Goal: Communication & Community: Share content

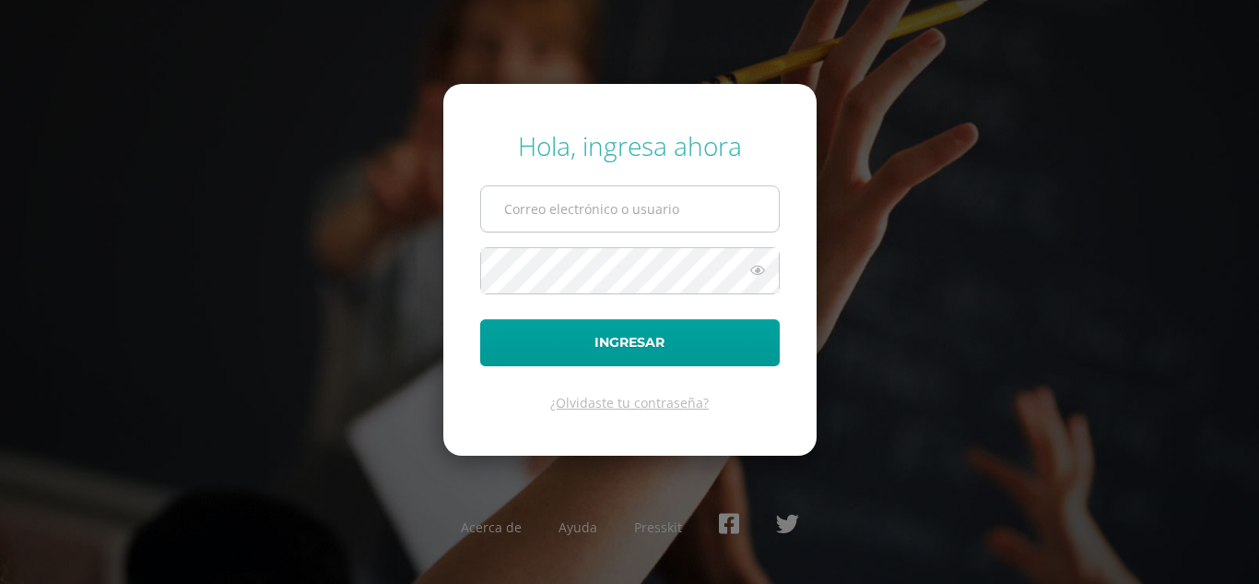
click at [595, 213] on input "text" at bounding box center [630, 208] width 298 height 45
type input "mariat@cig.edu.gt"
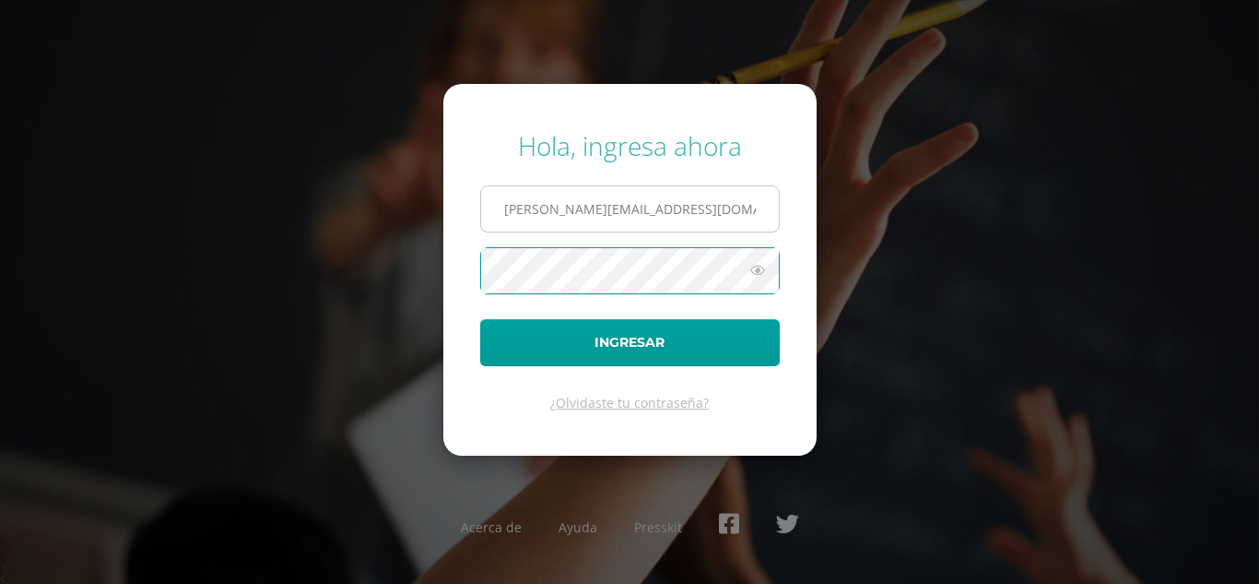
click at [480, 319] on button "Ingresar" at bounding box center [630, 342] width 300 height 47
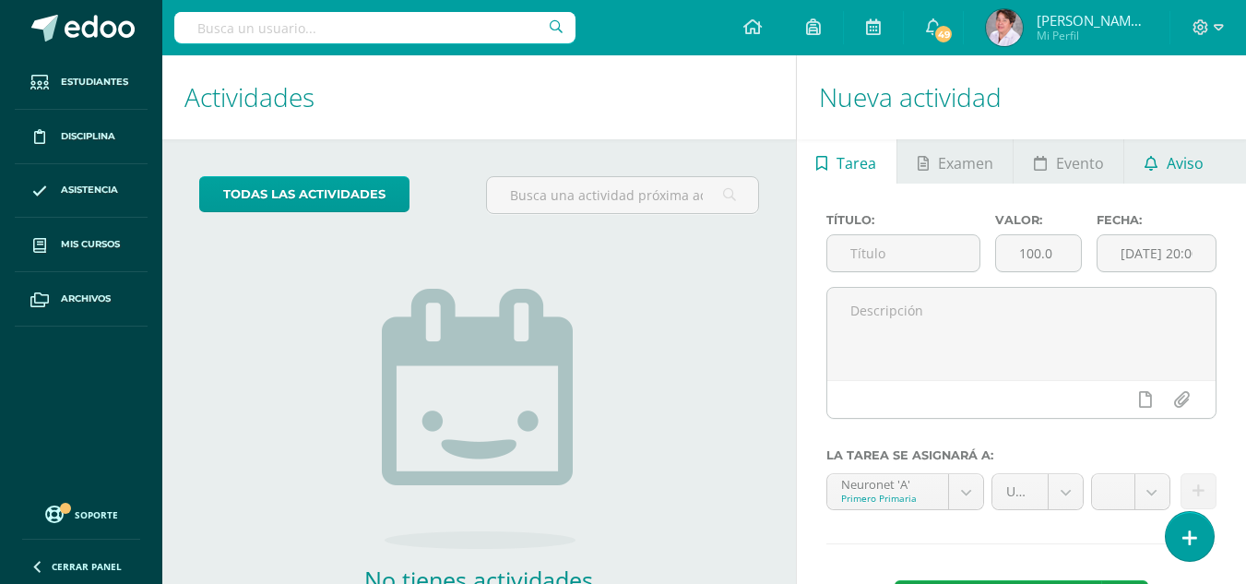
click at [1193, 168] on span "Aviso" at bounding box center [1184, 163] width 37 height 44
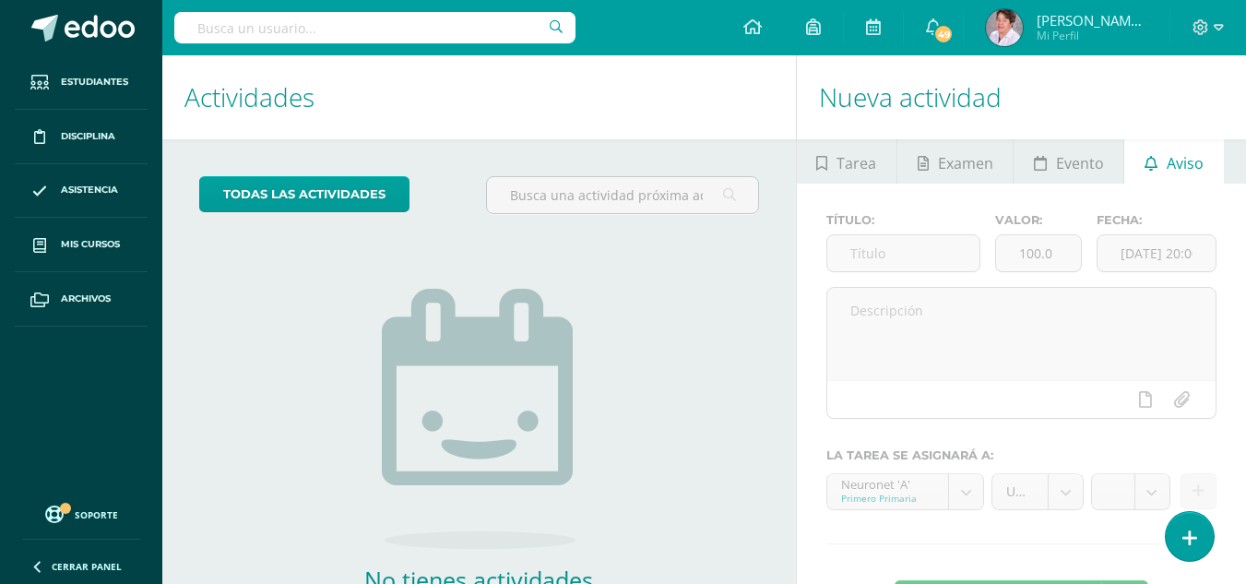
scroll to position [125, 0]
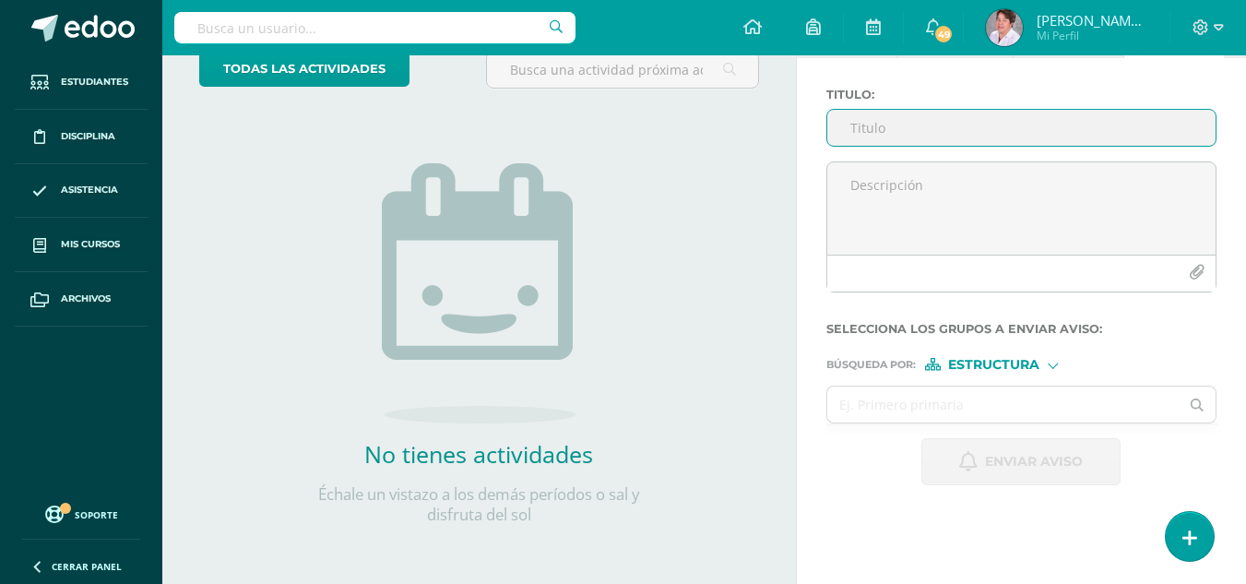
click at [847, 125] on input "Titulo :" at bounding box center [1021, 128] width 388 height 36
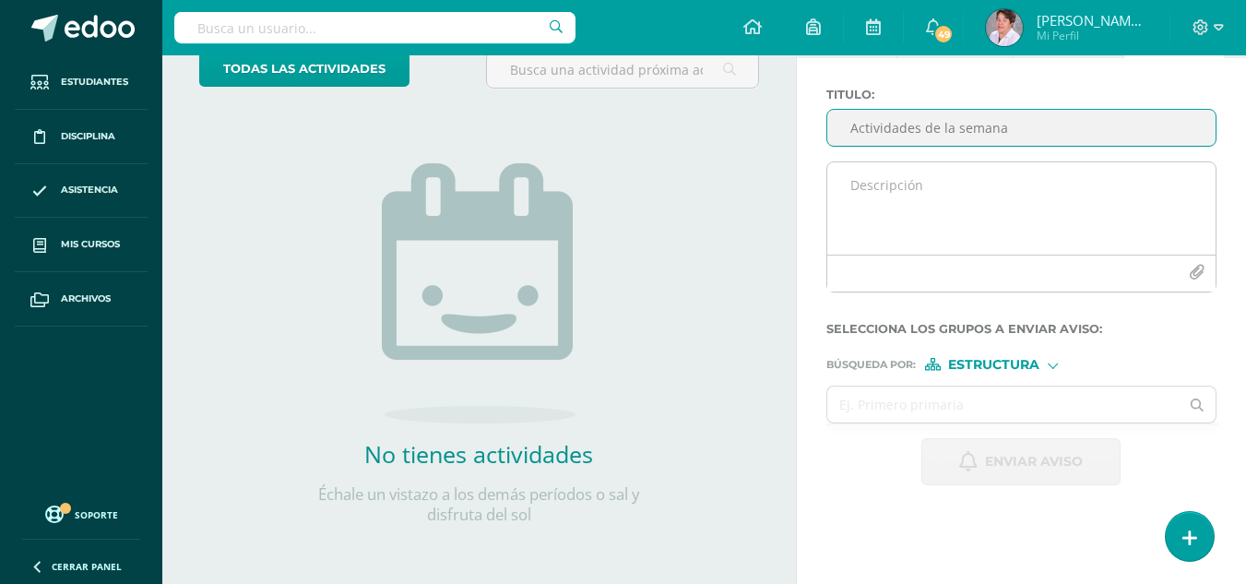
type input "Actividades de la semana"
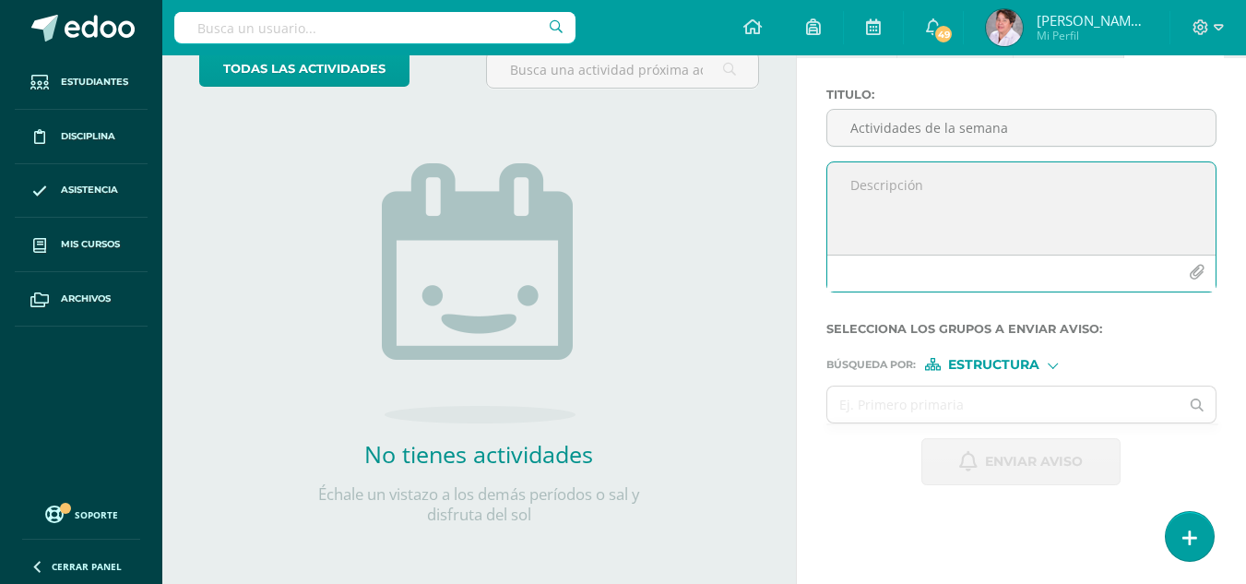
click at [866, 191] on textarea at bounding box center [1021, 208] width 388 height 92
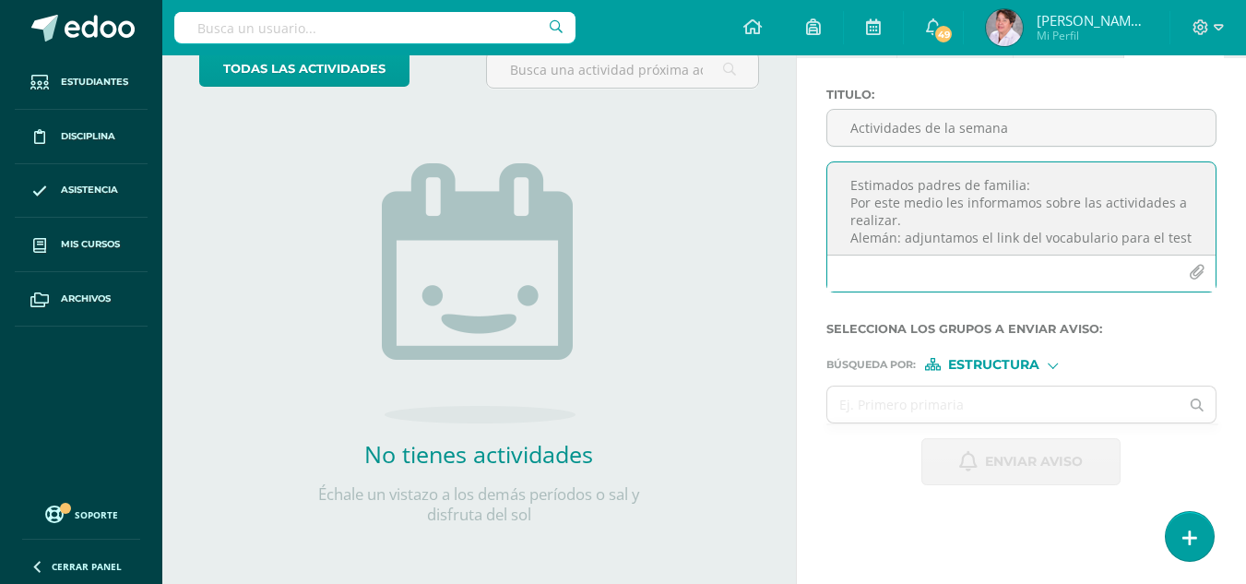
scroll to position [9, 0]
click at [1074, 246] on textarea "Estimados padres de familia: Por este medio les informamos sobre las actividade…" at bounding box center [1021, 208] width 388 height 92
click at [1081, 248] on textarea "Estimados padres de familia: Por este medio les informamos sobre las actividade…" at bounding box center [1021, 208] width 388 height 92
click at [1016, 226] on textarea "Estimados padres de familia: Por este medio les informamos sobre las actividade…" at bounding box center [1021, 208] width 388 height 92
click at [1133, 230] on textarea "Estimados padres de familia: Por este medio les informamos sobre las actividade…" at bounding box center [1021, 208] width 388 height 92
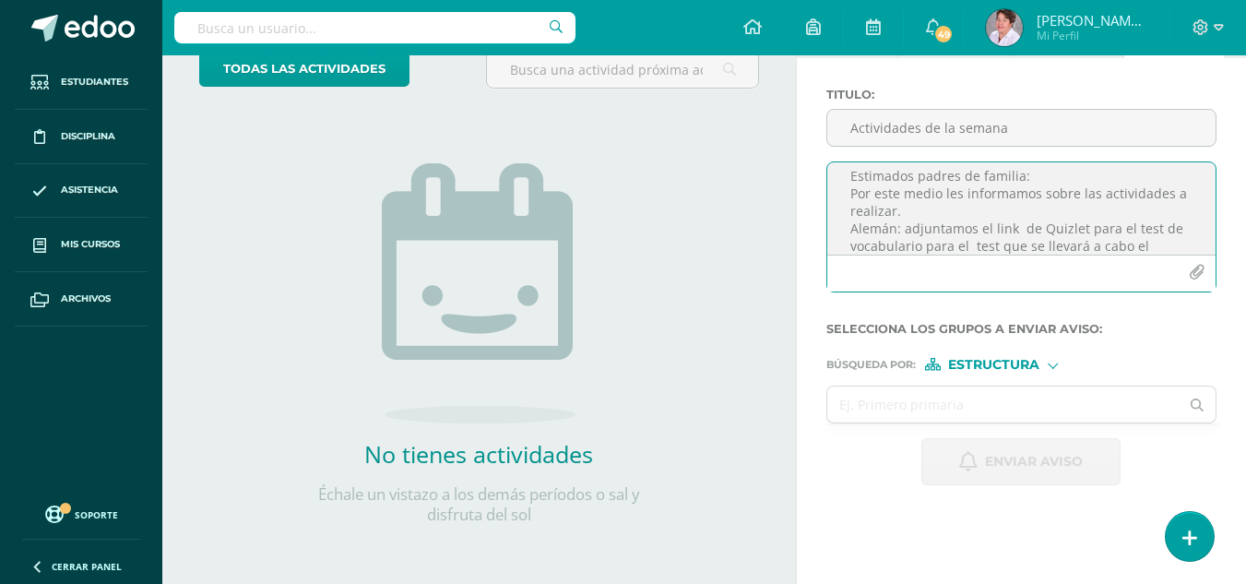
click at [994, 250] on textarea "Estimados padres de familia: Por este medio les informamos sobre las actividade…" at bounding box center [1021, 208] width 388 height 92
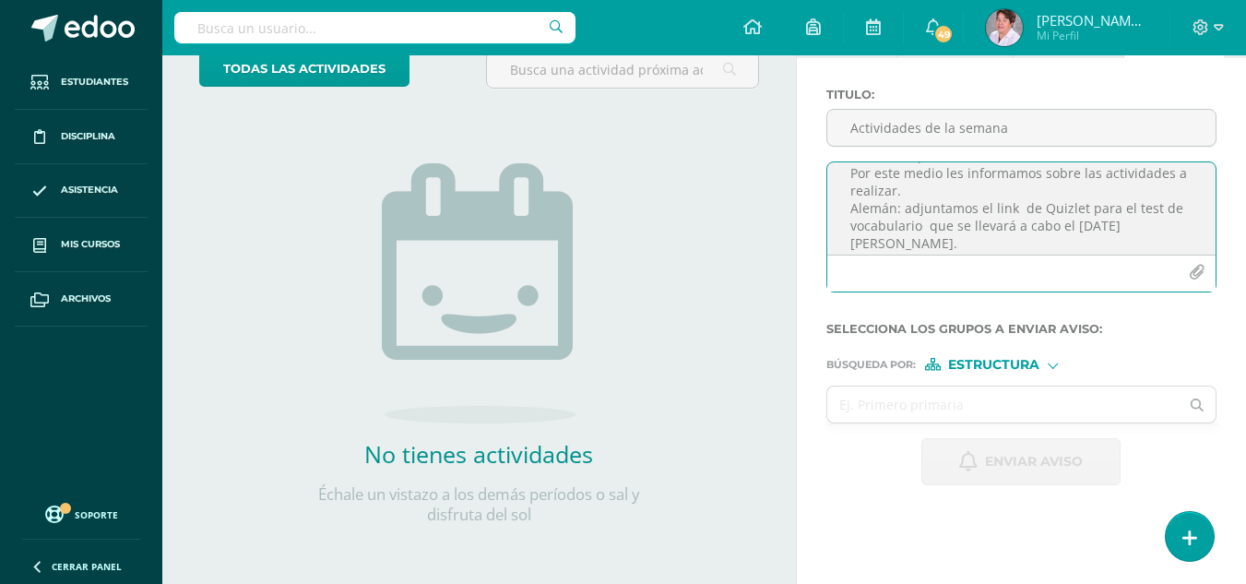
scroll to position [32, 0]
click at [913, 240] on textarea "Estimados padres de familia: Por este medio les informamos sobre las actividade…" at bounding box center [1021, 208] width 388 height 92
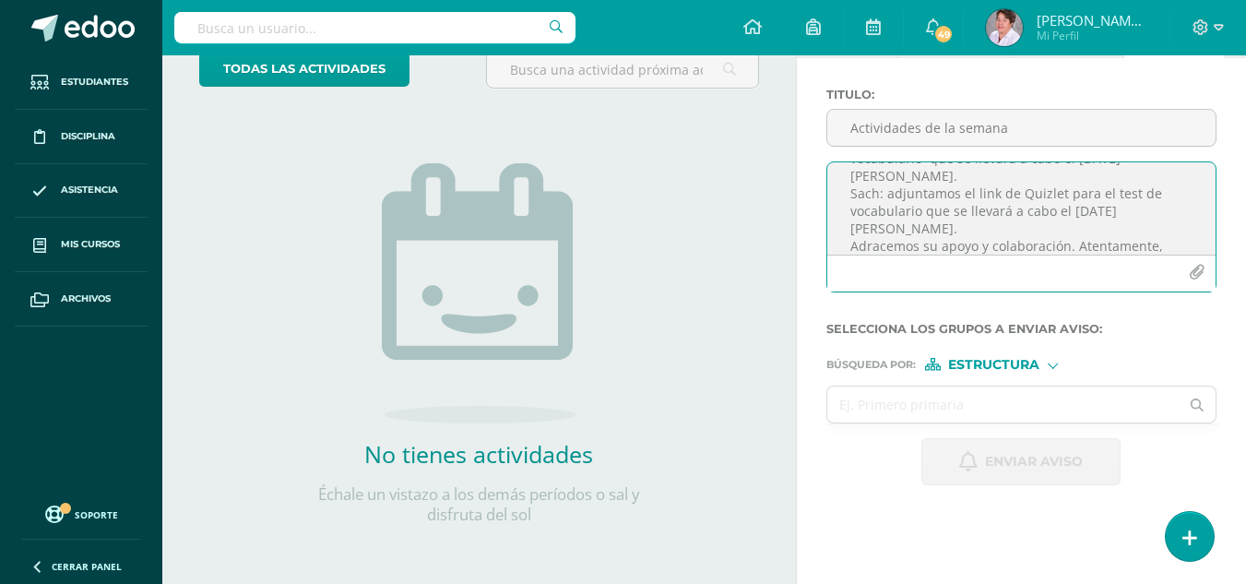
click at [1199, 273] on icon "button" at bounding box center [1196, 273] width 16 height 16
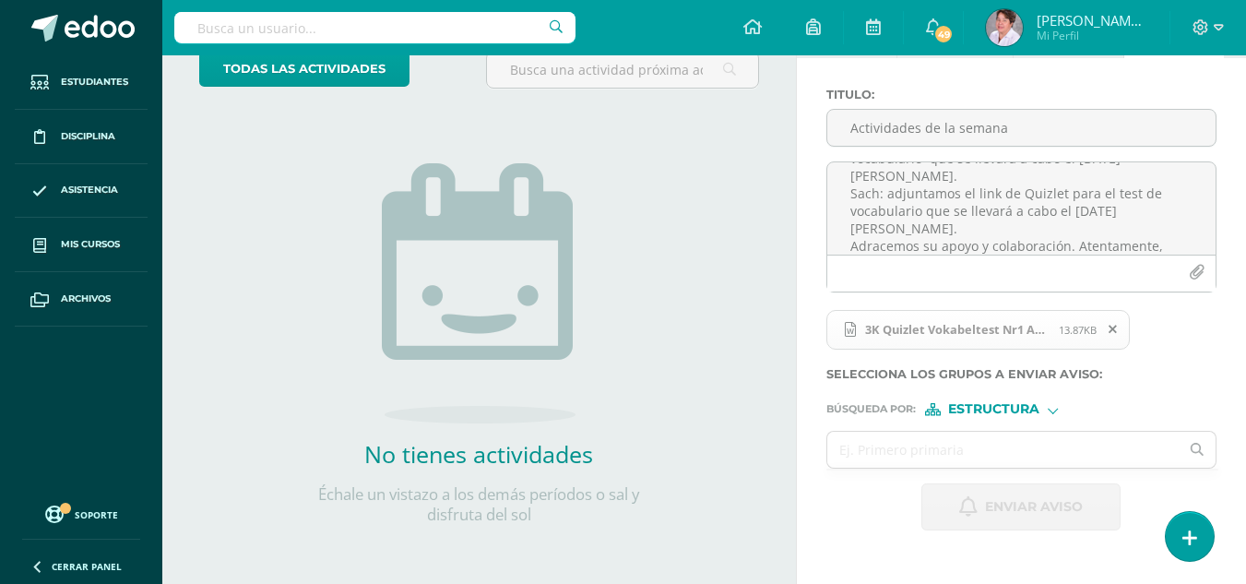
click at [1112, 327] on icon at bounding box center [1112, 329] width 8 height 13
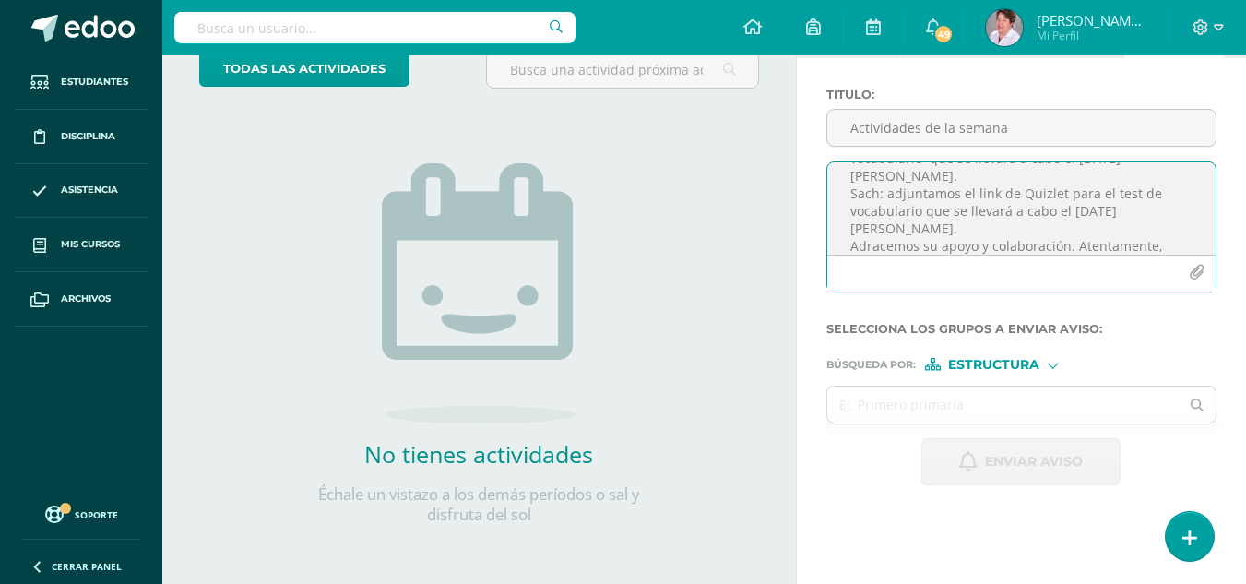
click at [912, 234] on textarea "Estimados padres de familia: Por este medio les informamos sobre las actividade…" at bounding box center [1021, 208] width 388 height 92
click at [880, 243] on textarea "Estimados padres de familia: Por este medio les informamos sobre las actividade…" at bounding box center [1021, 208] width 388 height 92
click at [899, 231] on textarea "Estimados padres de familia: Por este medio les informamos sobre las actividade…" at bounding box center [1021, 208] width 388 height 92
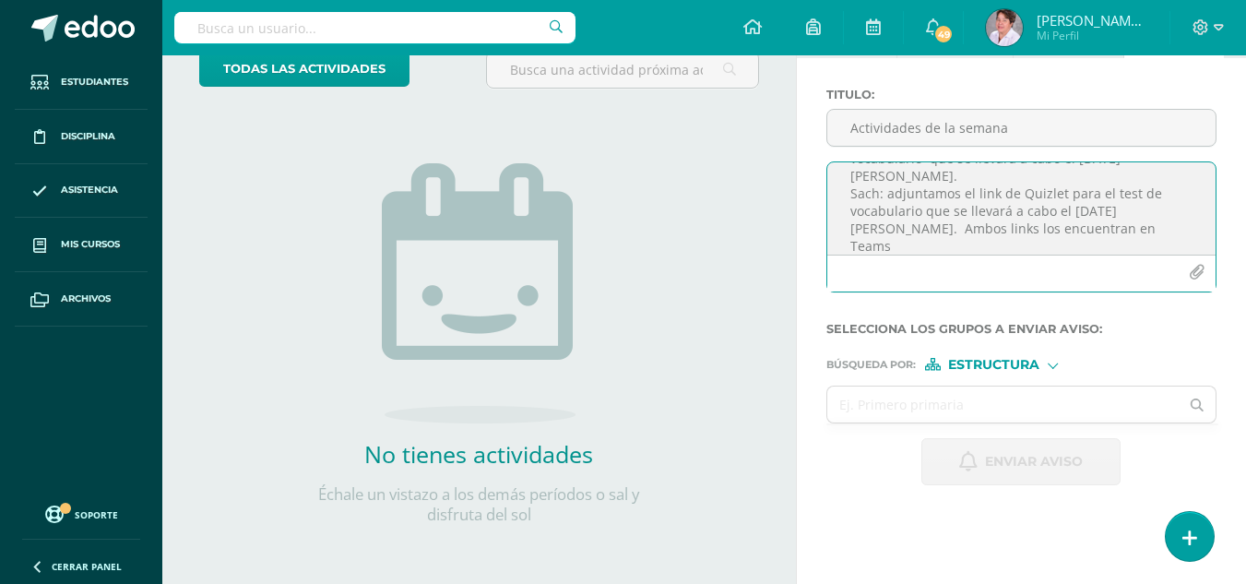
click at [908, 174] on textarea "Estimados padres de familia: Por este medio les informamos sobre las actividade…" at bounding box center [1021, 208] width 388 height 92
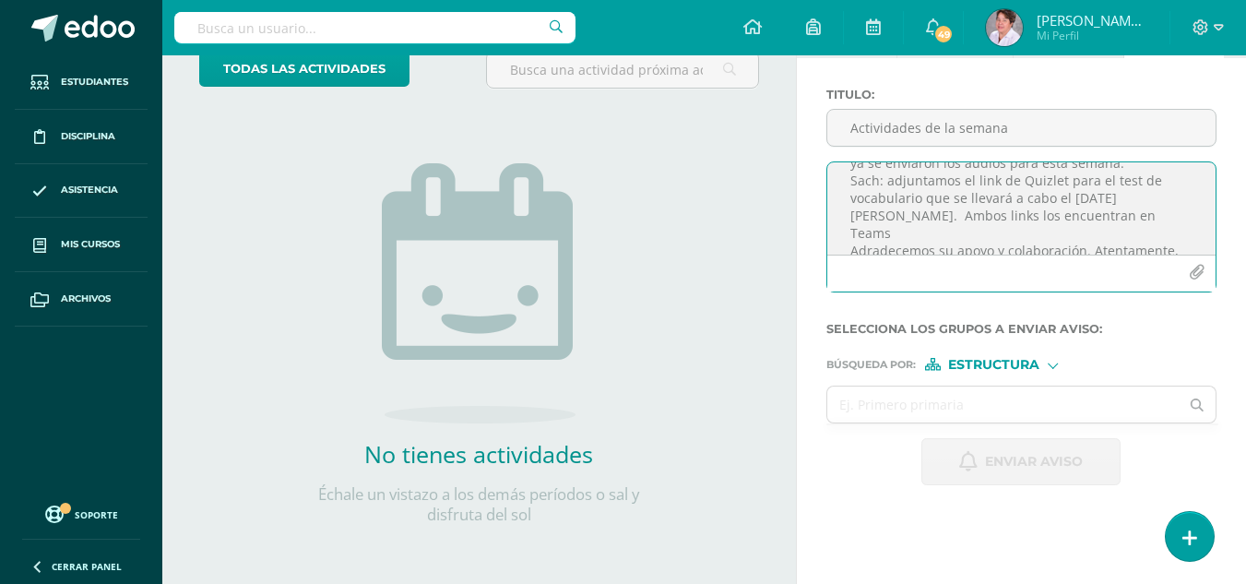
scroll to position [146, 0]
type textarea "Estimados padres de familia: Por este medio les informamos sobre las actividade…"
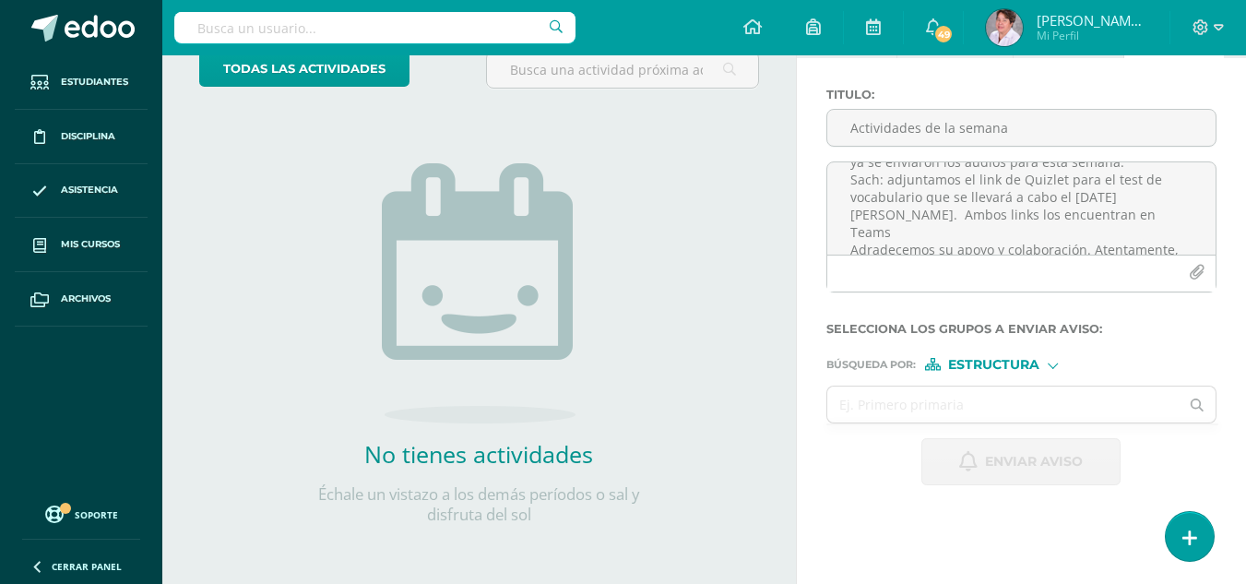
click at [1049, 365] on div at bounding box center [1052, 364] width 10 height 10
click at [1039, 386] on span "Estructura" at bounding box center [1016, 389] width 91 height 10
click at [991, 404] on input "text" at bounding box center [1003, 404] width 352 height 36
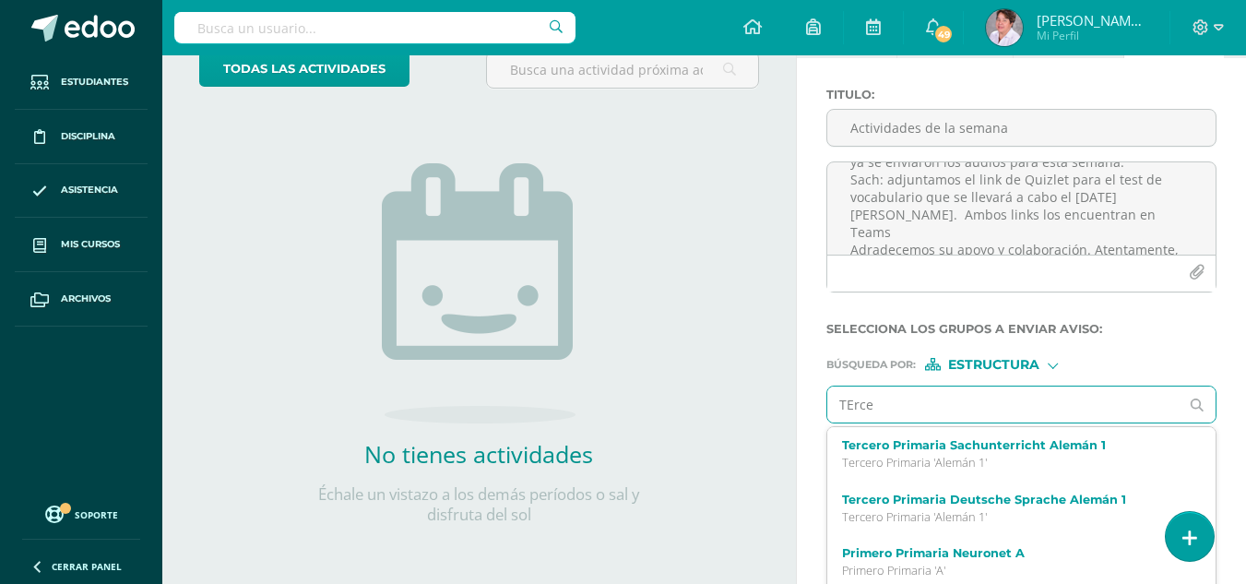
type input "TErc"
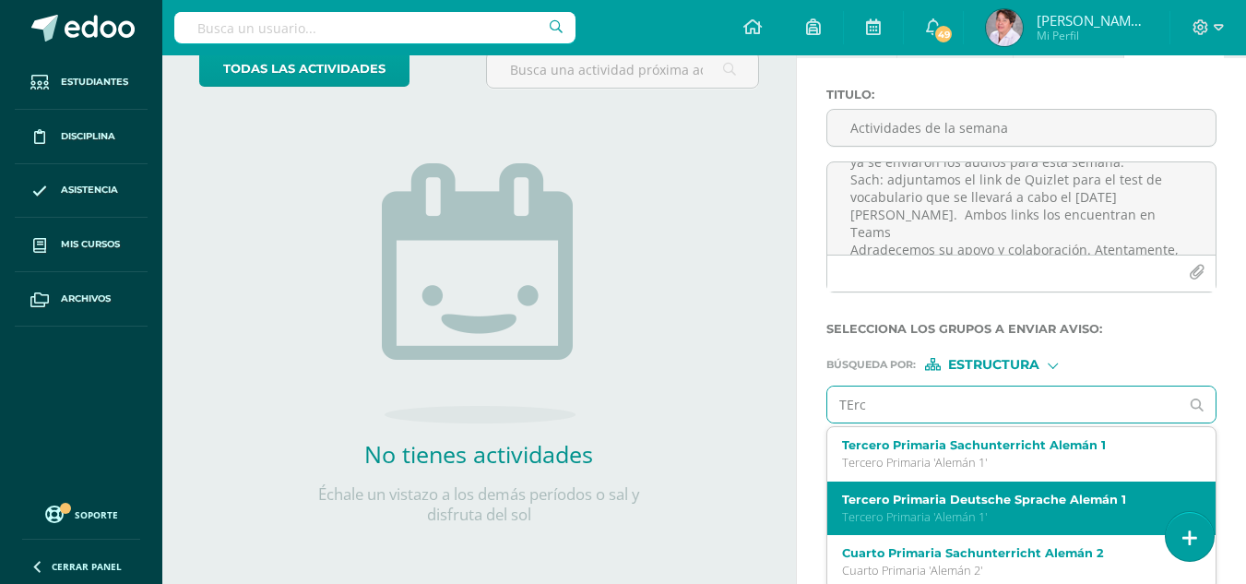
click at [990, 496] on label "Tercero Primaria Deutsche Sprache Alemán 1" at bounding box center [1014, 499] width 345 height 14
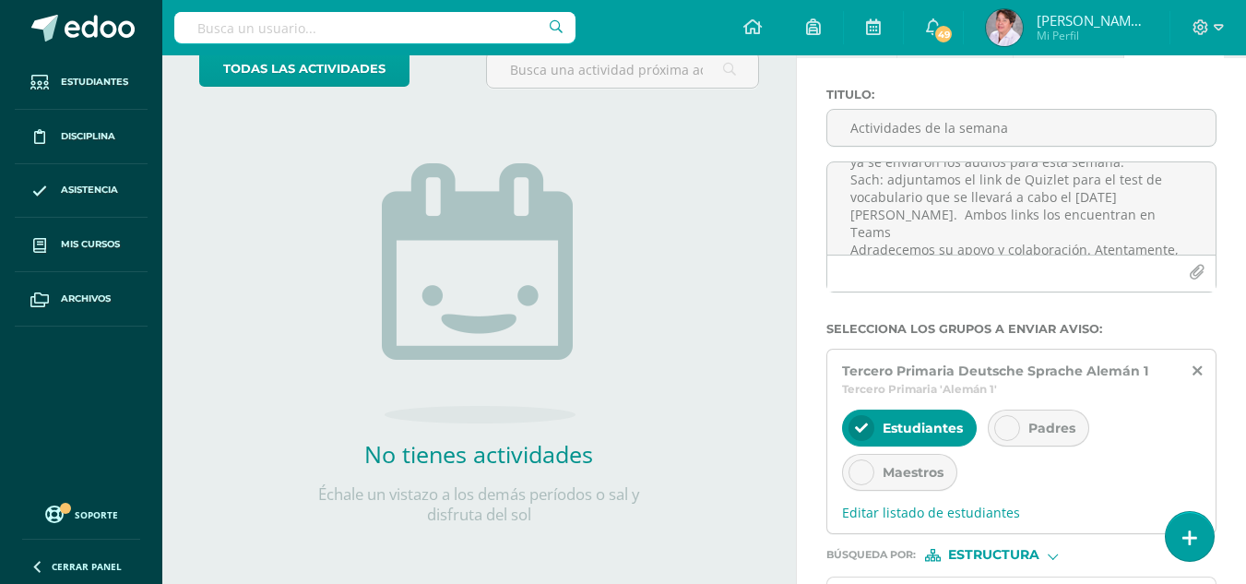
click at [1011, 431] on icon at bounding box center [1006, 427] width 13 height 13
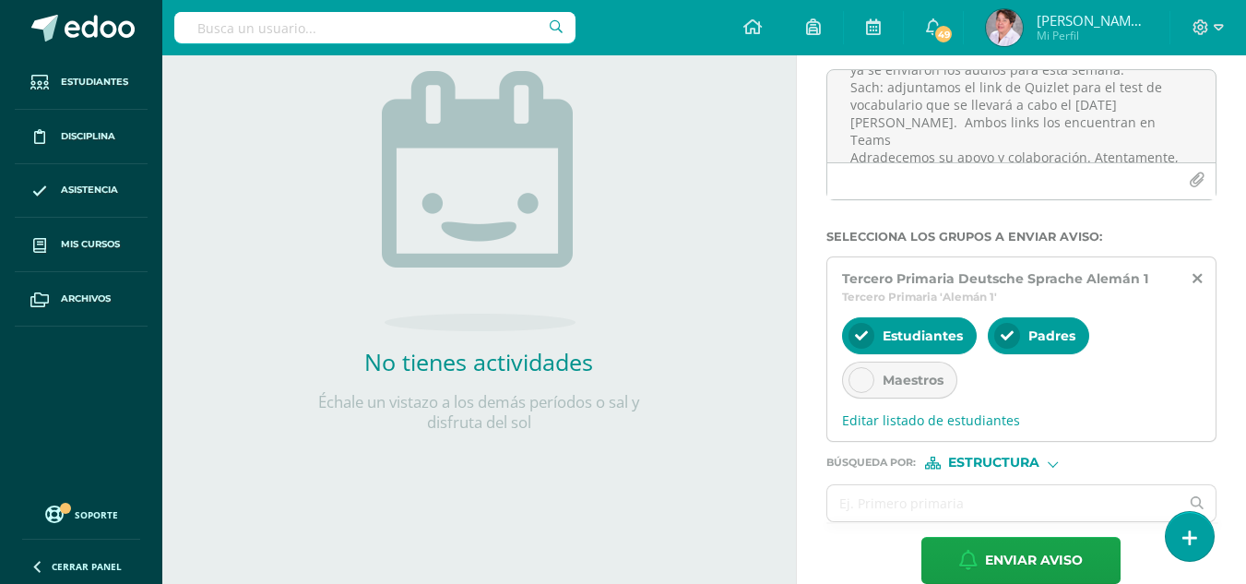
click at [1048, 461] on div at bounding box center [1052, 461] width 10 height 10
click at [1030, 505] on span "Persona" at bounding box center [1001, 510] width 66 height 10
click at [1028, 504] on input "text" at bounding box center [1003, 503] width 352 height 36
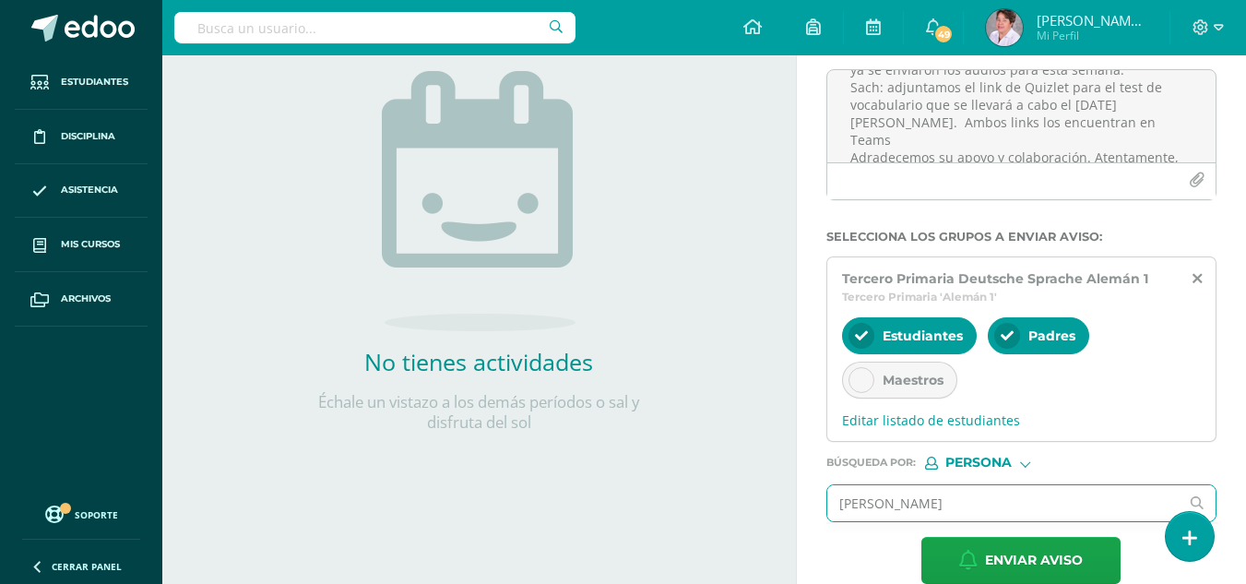
type input "[PERSON_NAME]"
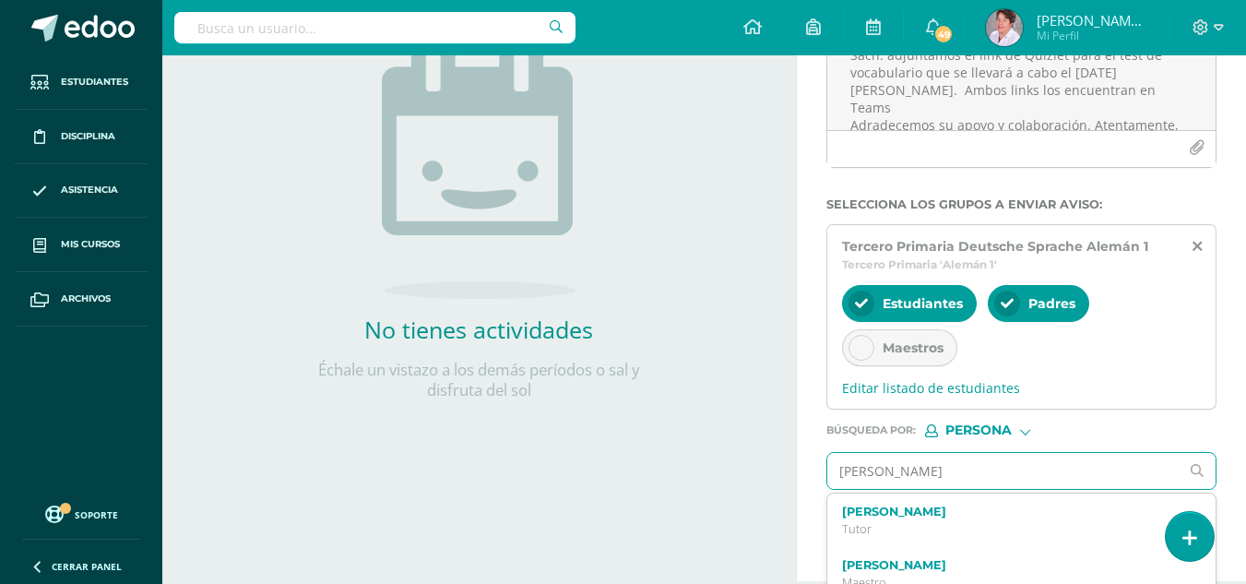
scroll to position [268, 0]
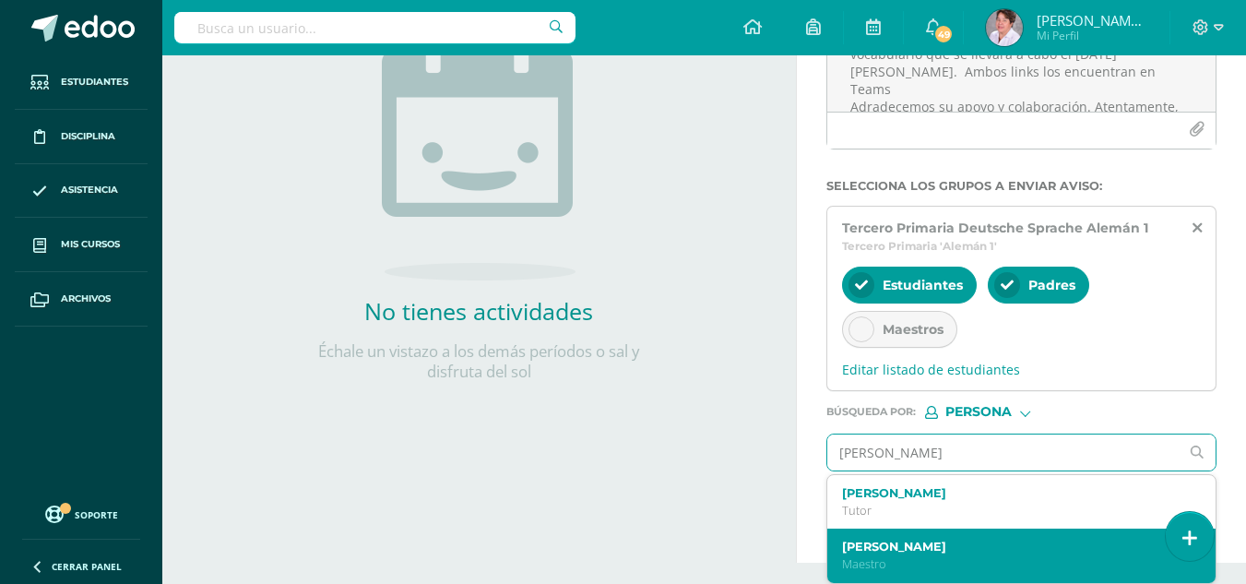
click at [969, 547] on label "[PERSON_NAME]" at bounding box center [1014, 546] width 345 height 14
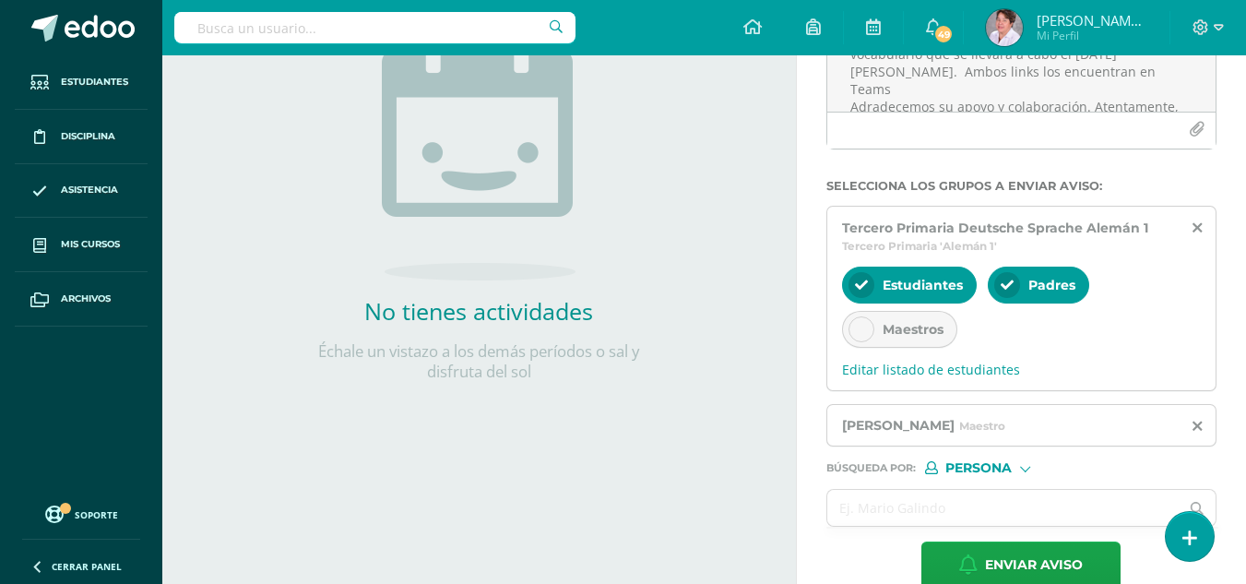
click at [1022, 468] on div at bounding box center [1024, 467] width 7 height 7
click at [1007, 506] on span "Persona" at bounding box center [999, 515] width 148 height 24
click at [1007, 506] on input "text" at bounding box center [1003, 508] width 352 height 36
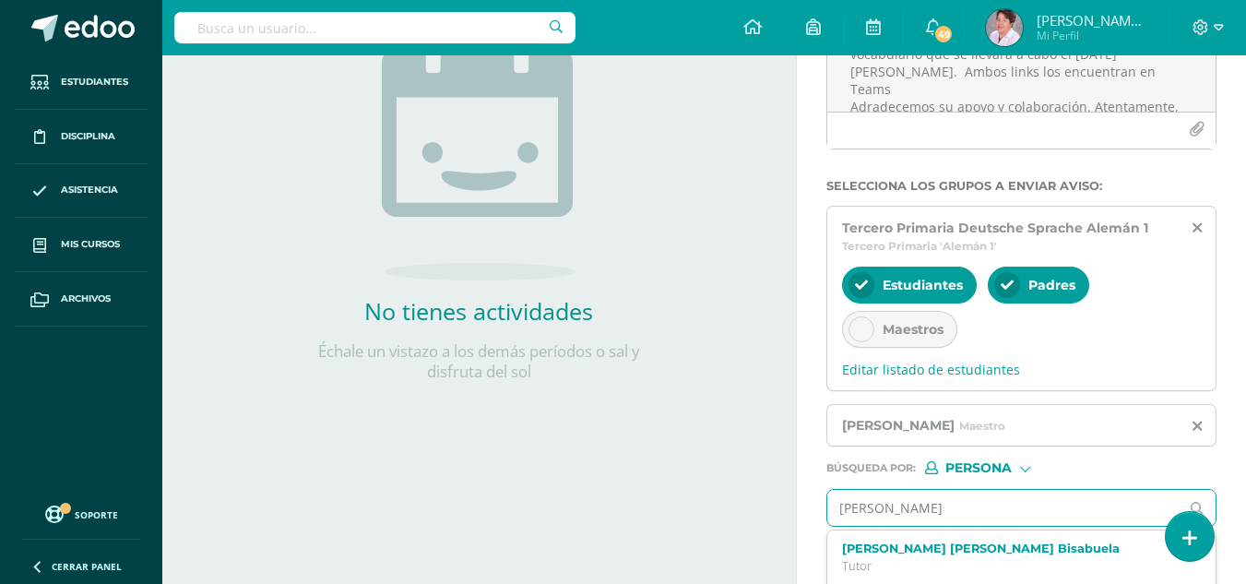
type input "[PERSON_NAME] del [PERSON_NAME]"
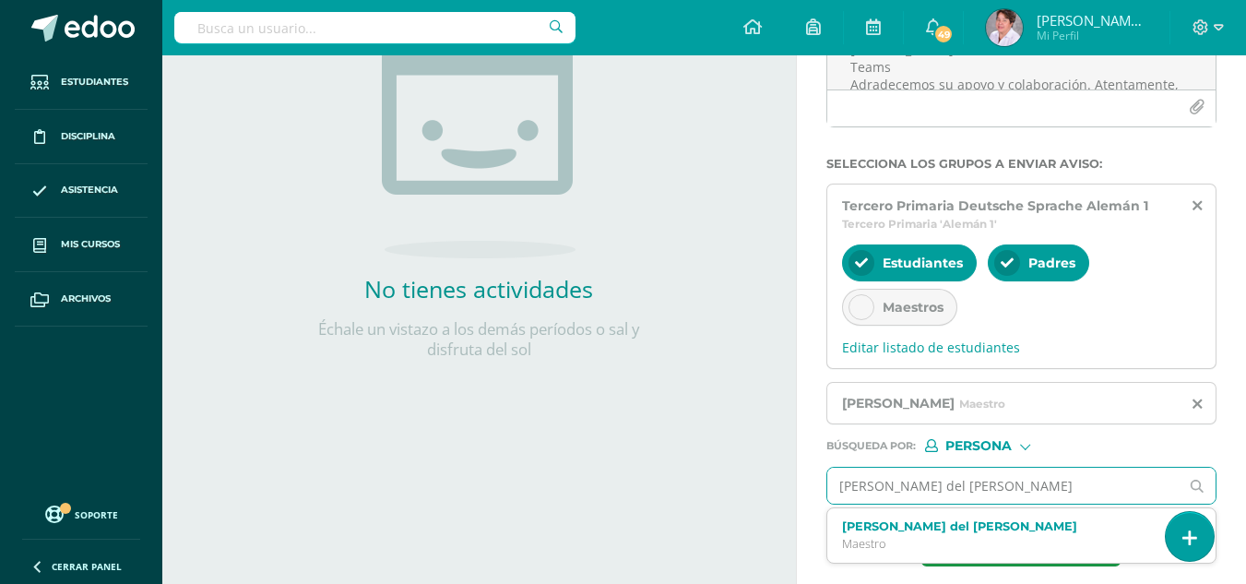
scroll to position [302, 0]
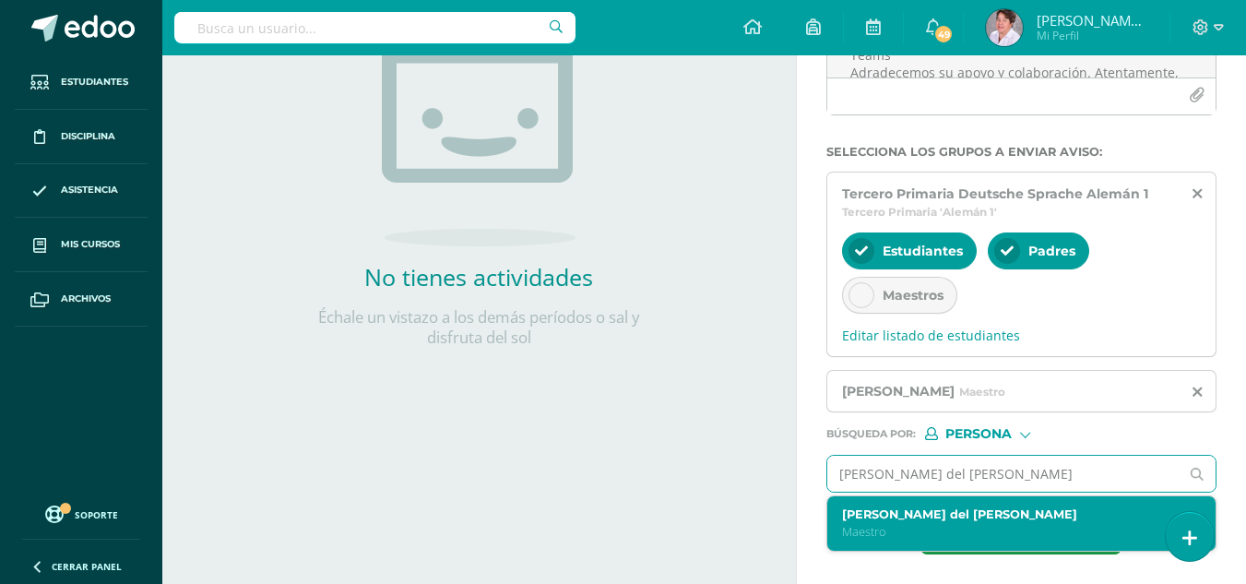
click at [1007, 504] on div "[PERSON_NAME] del [PERSON_NAME] Maestro" at bounding box center [1021, 523] width 388 height 54
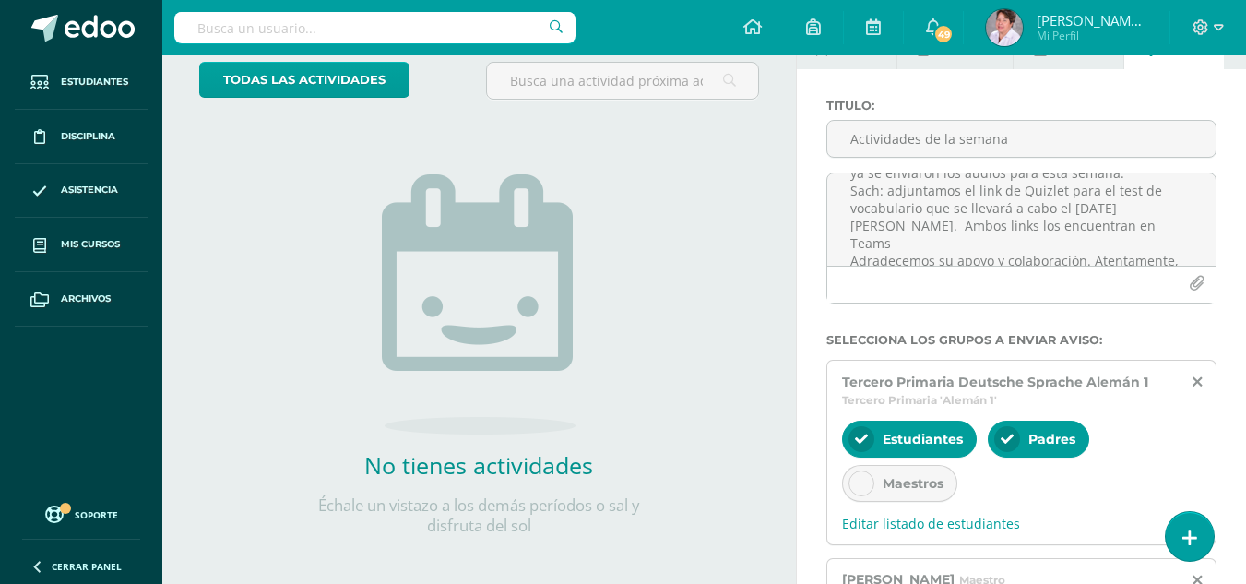
scroll to position [82, 0]
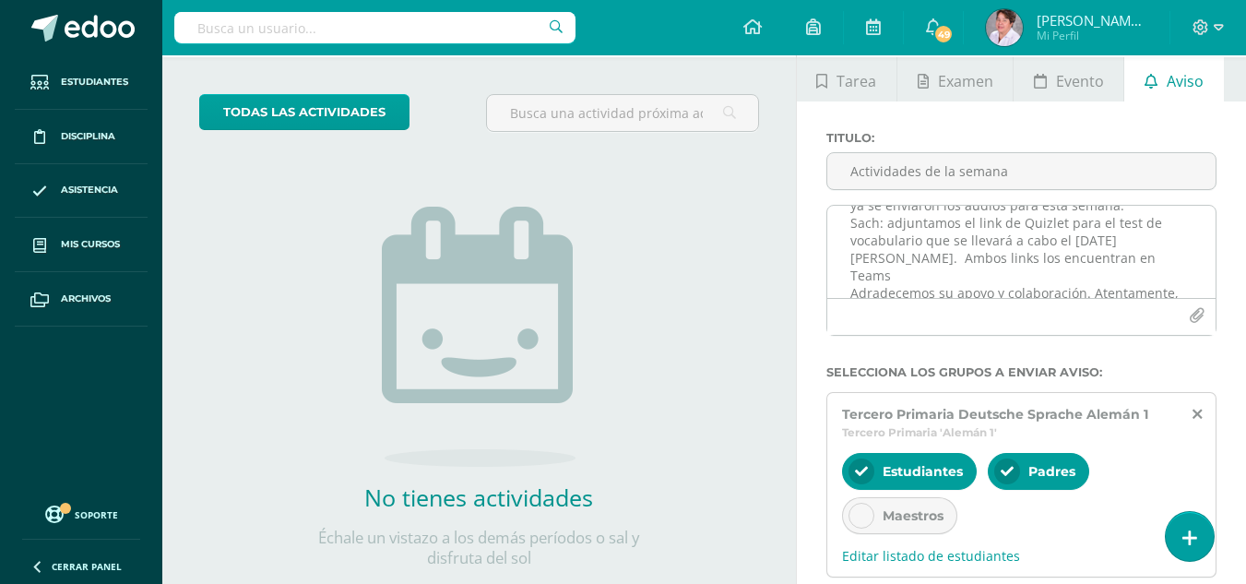
click at [1182, 272] on textarea "Estimados padres de familia: Por este medio les informamos sobre las actividade…" at bounding box center [1021, 252] width 388 height 92
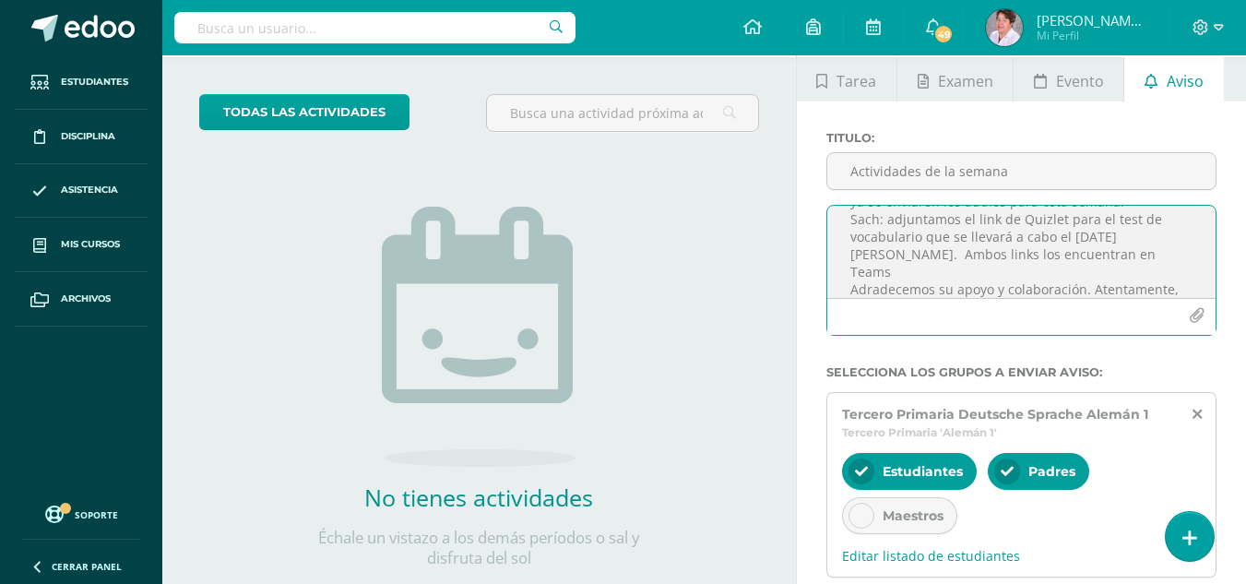
scroll to position [167, 0]
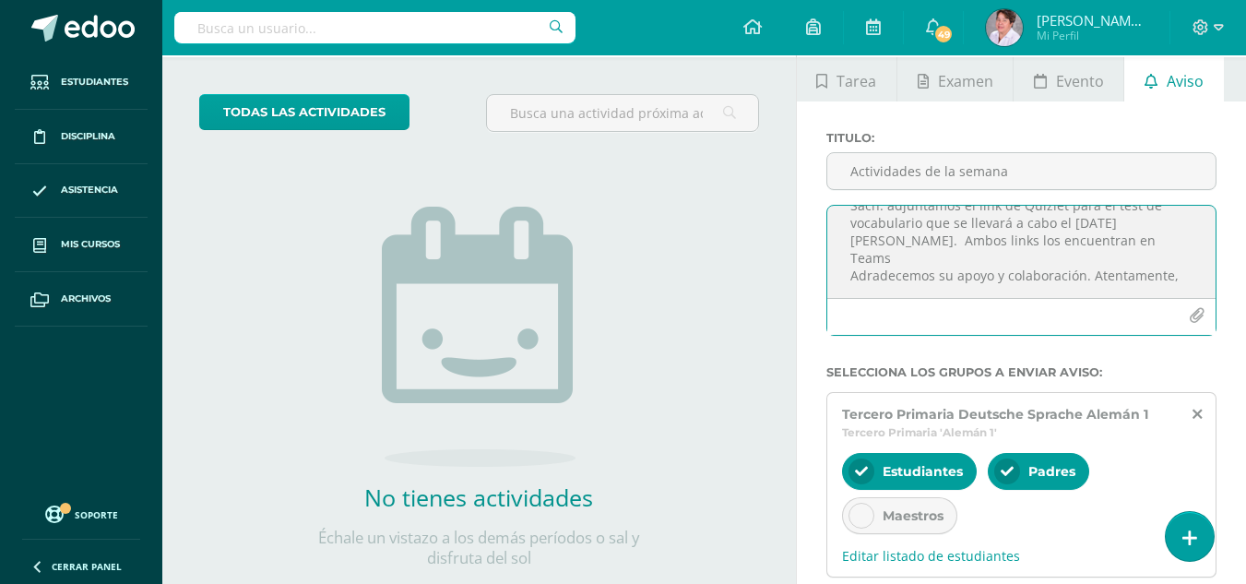
paste textarea "[URL][DOMAIN_NAME]"
click at [857, 282] on textarea "Estimados padres de familia: Por este medio les informamos sobre las actividade…" at bounding box center [1021, 252] width 388 height 92
paste textarea "[URL][DOMAIN_NAME]"
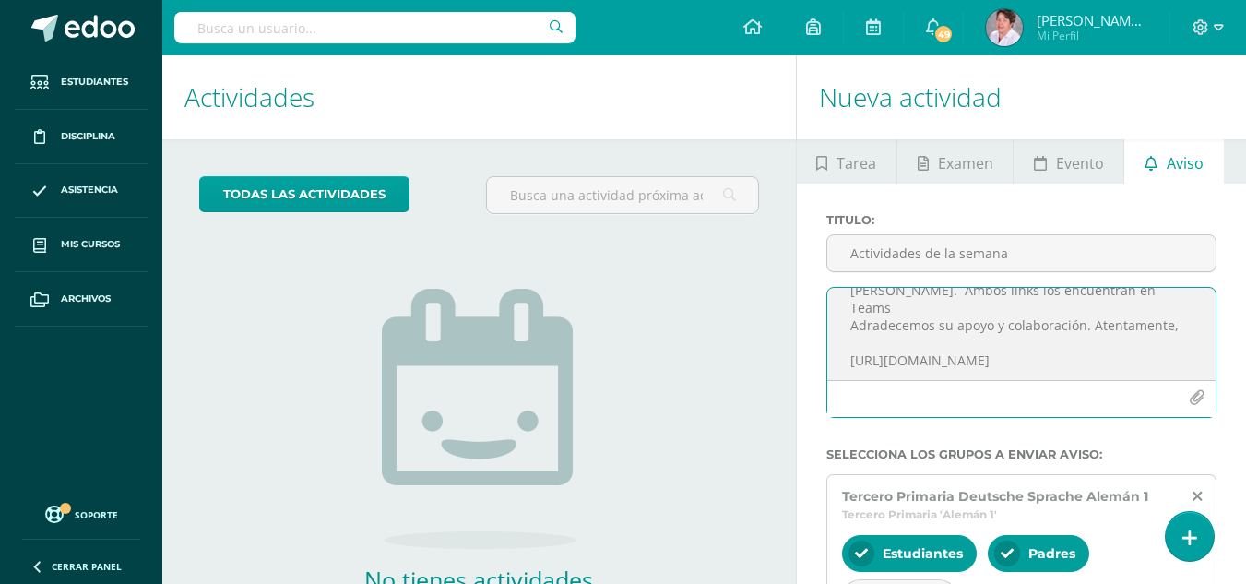
scroll to position [162, 0]
click at [852, 375] on textarea "Estimados padres de familia: Por este medio les informamos sobre las actividade…" at bounding box center [1021, 334] width 388 height 92
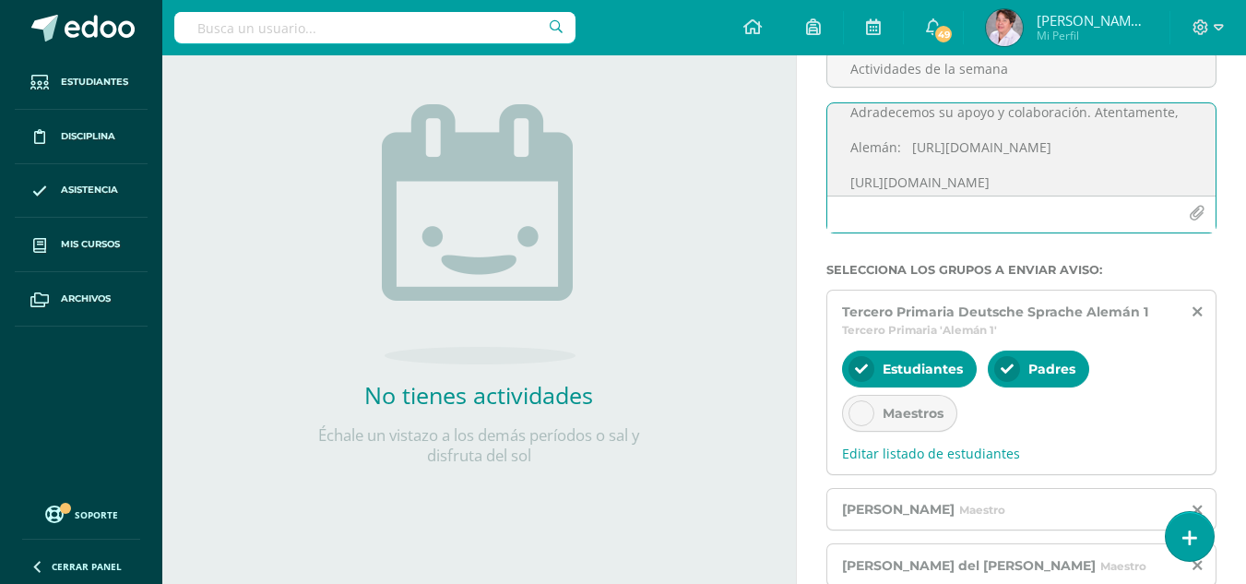
scroll to position [241, 0]
click at [848, 183] on textarea "Estimados padres de familia: Por este medio les informamos sobre las actividade…" at bounding box center [1021, 149] width 388 height 92
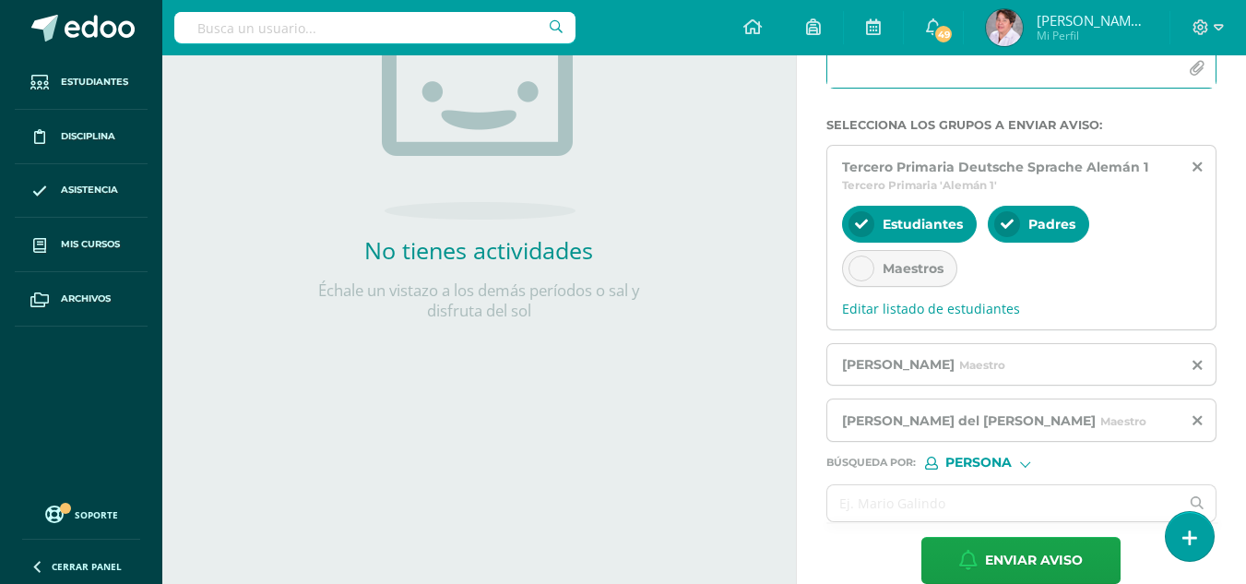
scroll to position [359, 0]
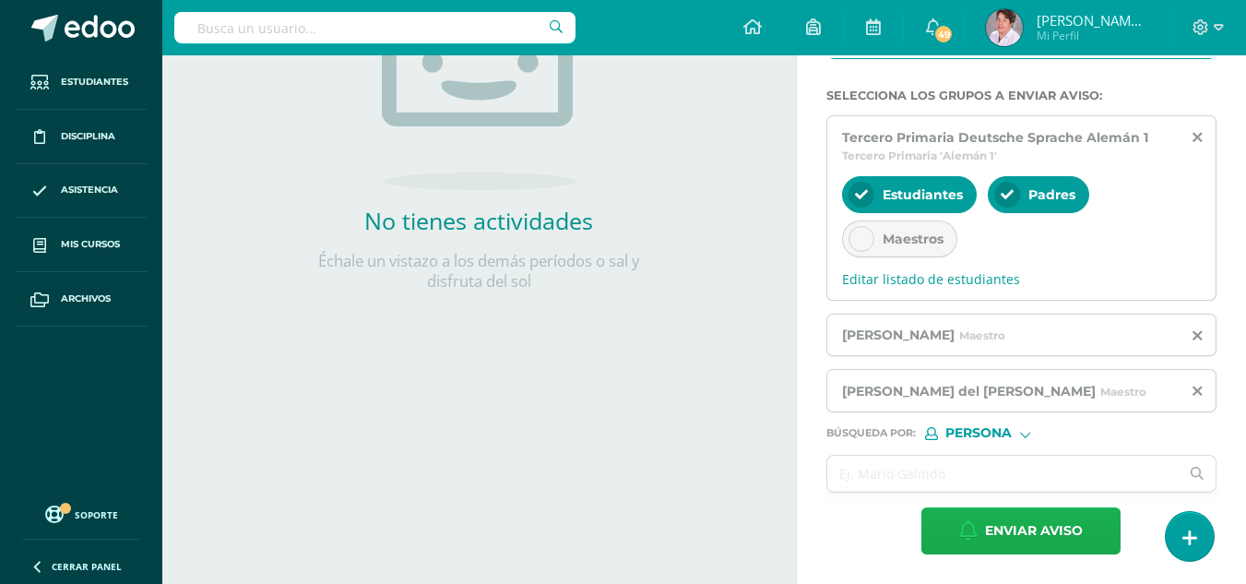
type textarea "Estimados padres de familia: Por este medio les informamos sobre las actividade…"
click at [1060, 525] on span "Enviar aviso" at bounding box center [1034, 530] width 98 height 45
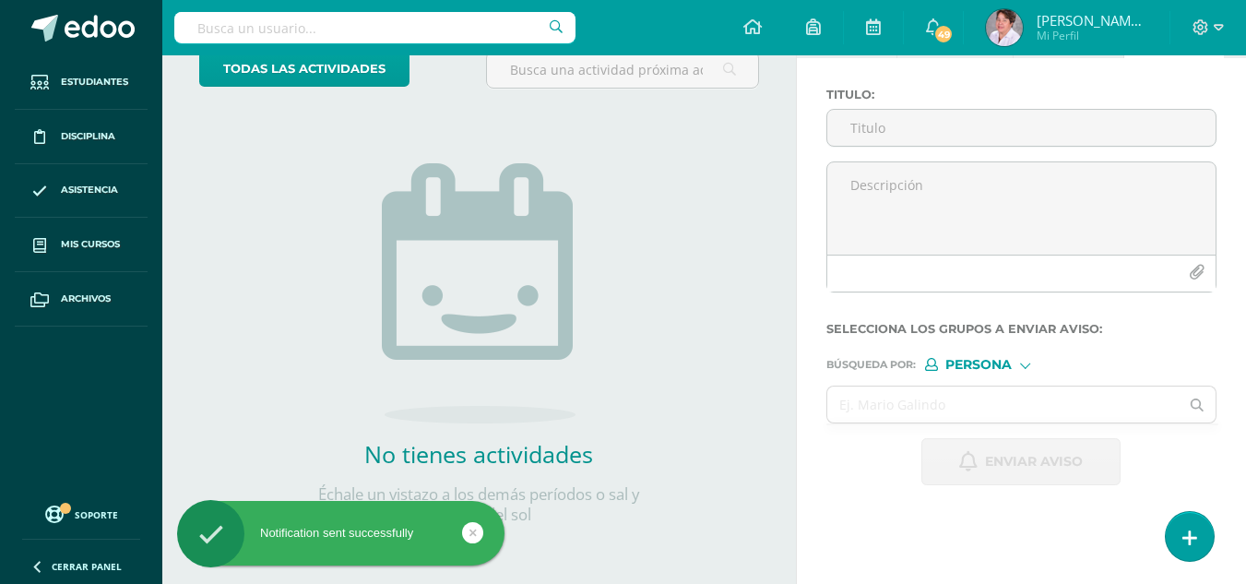
scroll to position [125, 0]
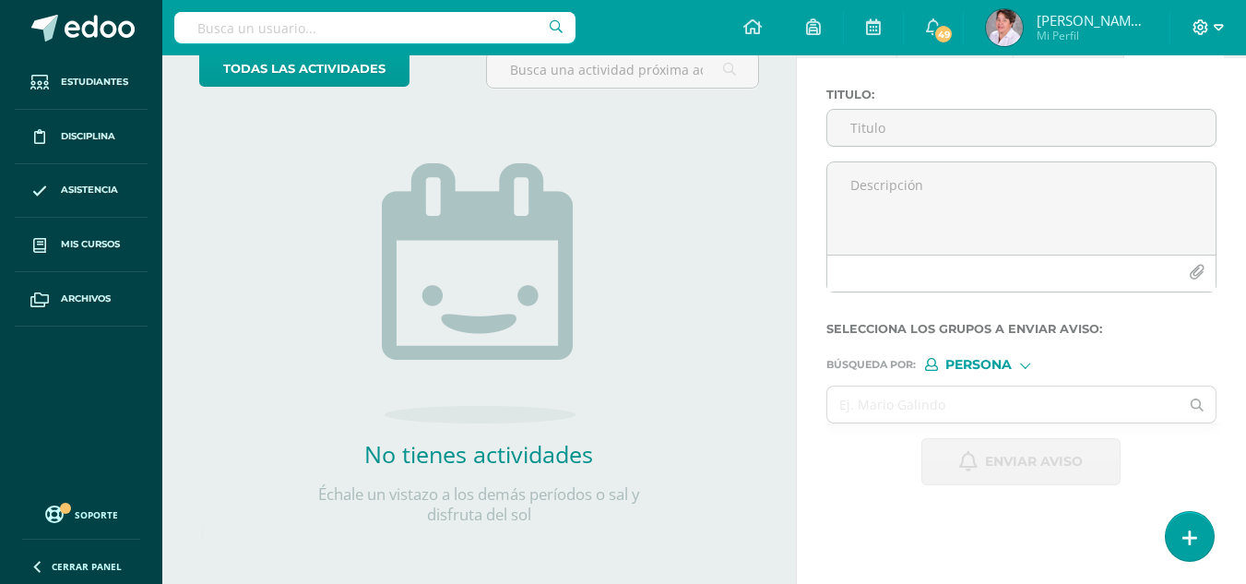
click at [1222, 27] on icon at bounding box center [1218, 27] width 10 height 6
click at [1185, 127] on span "Cerrar sesión" at bounding box center [1159, 125] width 83 height 18
